Goal: Information Seeking & Learning: Understand process/instructions

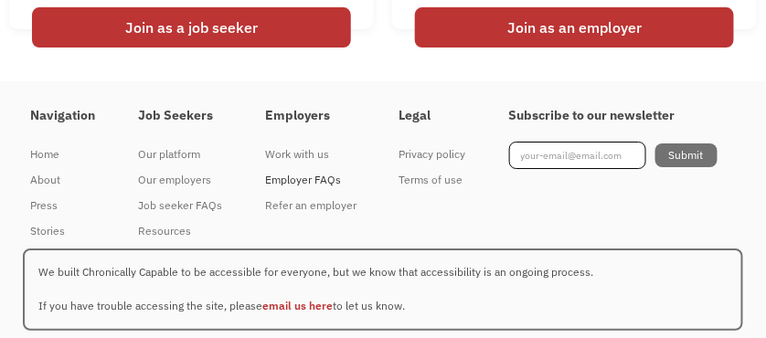
scroll to position [3843, 0]
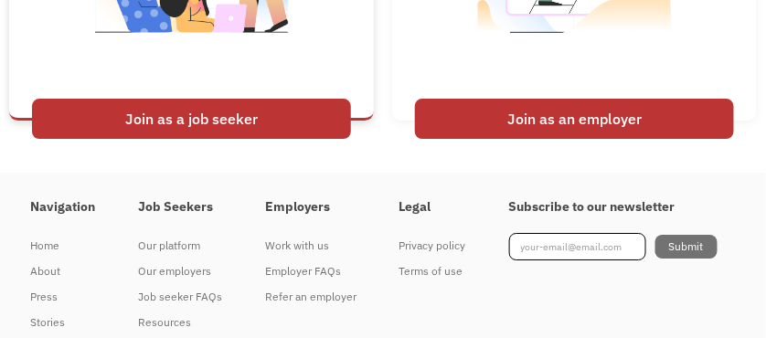
click at [187, 139] on div "Join as a job seeker" at bounding box center [191, 119] width 319 height 40
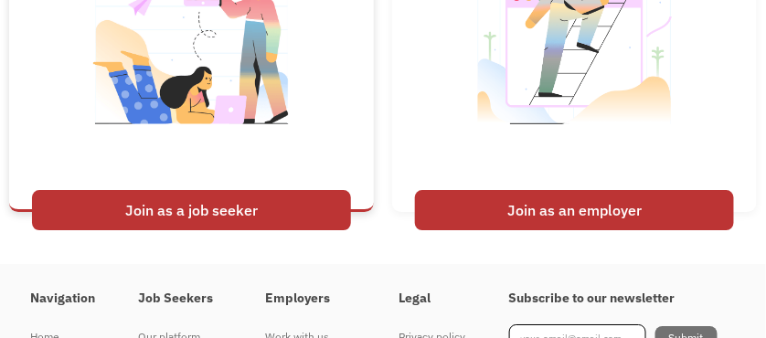
click at [222, 230] on div "Join as a job seeker" at bounding box center [191, 210] width 319 height 40
click at [171, 230] on div "Join as a job seeker" at bounding box center [191, 210] width 319 height 40
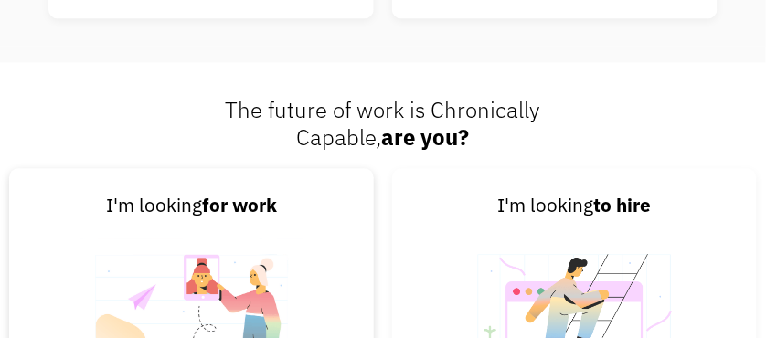
scroll to position [3477, 0]
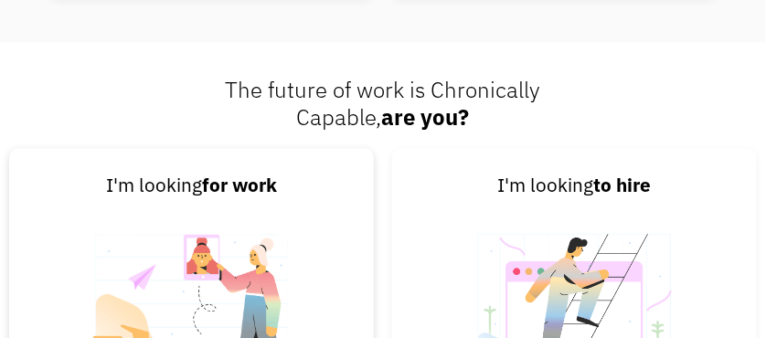
click at [228, 197] on strong "for work" at bounding box center [239, 185] width 75 height 25
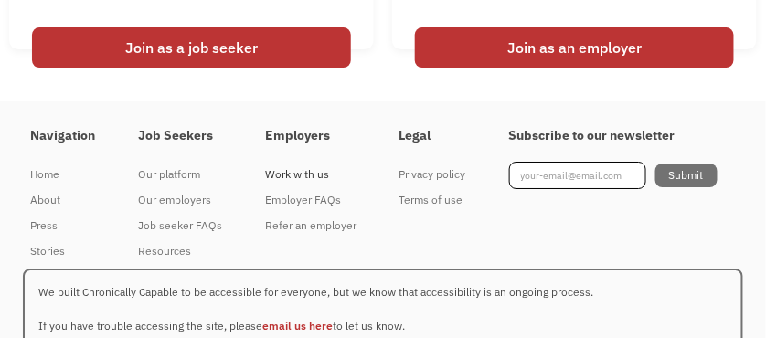
scroll to position [3934, 0]
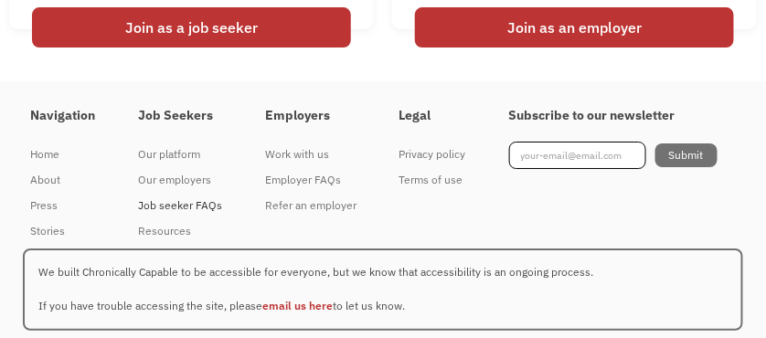
click at [165, 217] on div "Job seeker FAQs" at bounding box center [180, 206] width 84 height 22
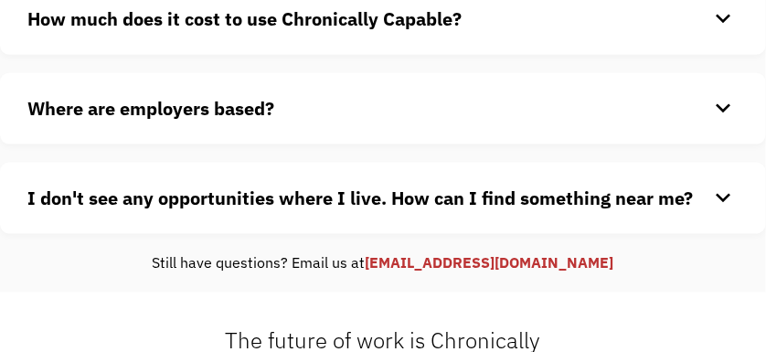
scroll to position [437, 0]
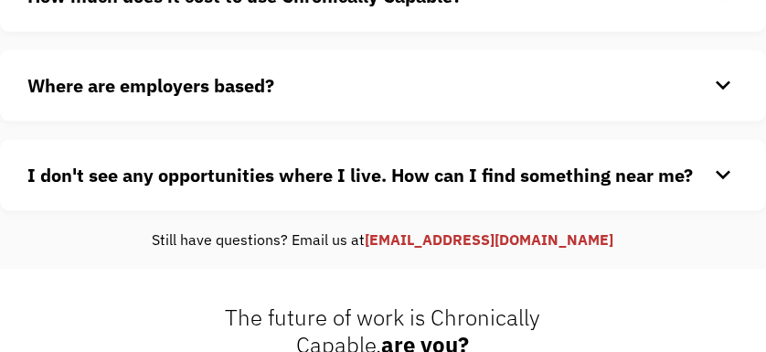
click at [723, 173] on div "keyboard_arrow_down" at bounding box center [723, 175] width 29 height 27
